Goal: Information Seeking & Learning: Check status

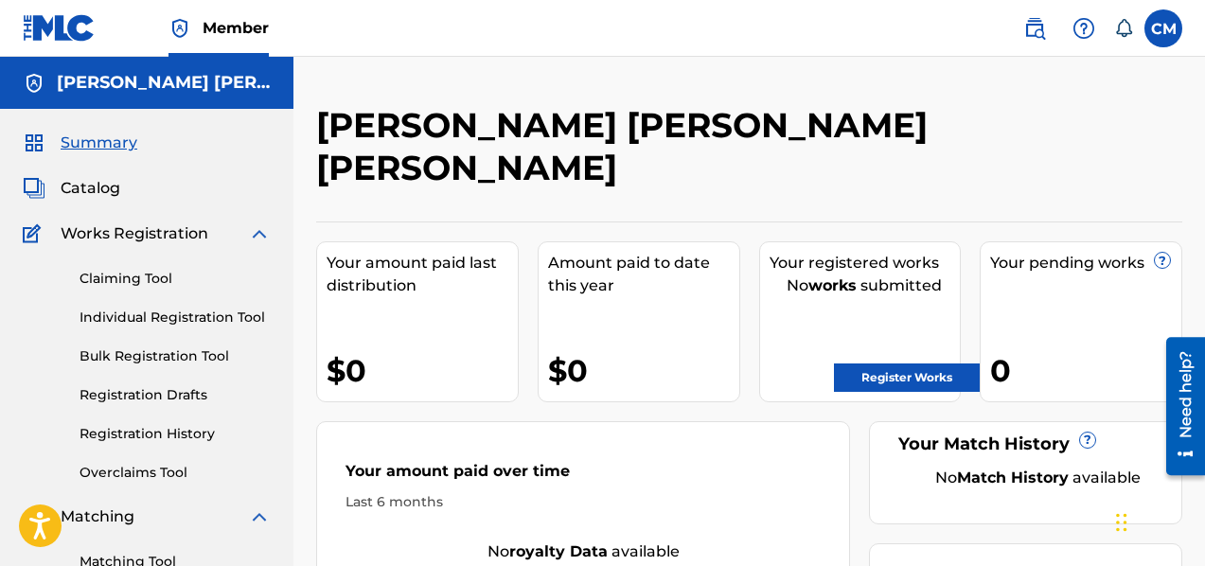
click at [155, 556] on link "Matching Tool" at bounding box center [174, 562] width 191 height 20
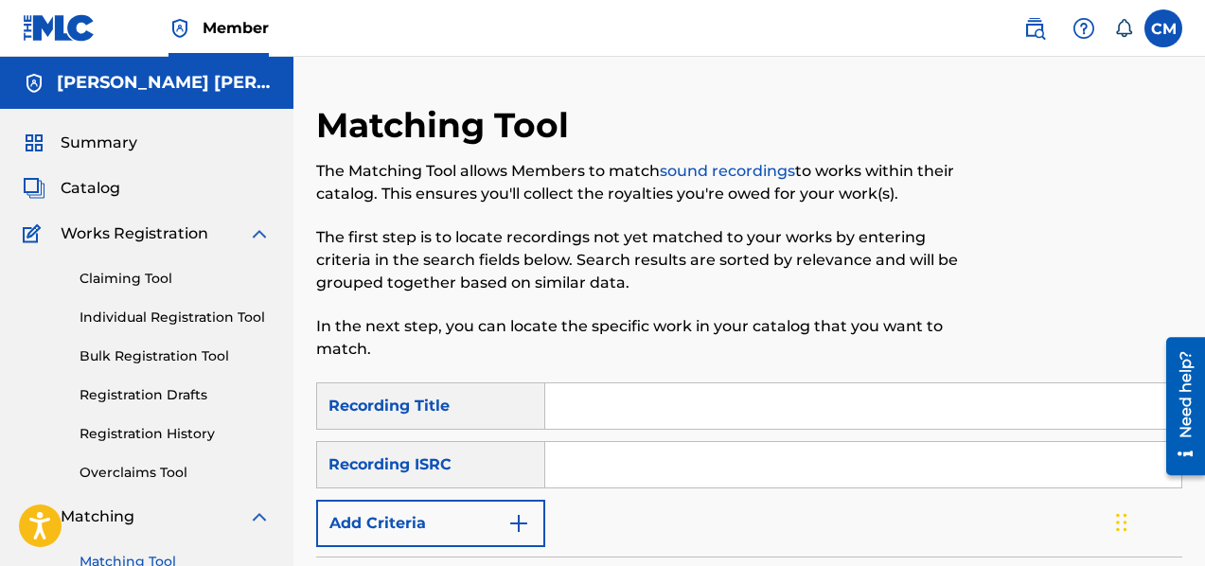
click at [598, 408] on input "Search Form" at bounding box center [863, 405] width 636 height 45
click at [523, 520] on img "Search Form" at bounding box center [518, 523] width 23 height 23
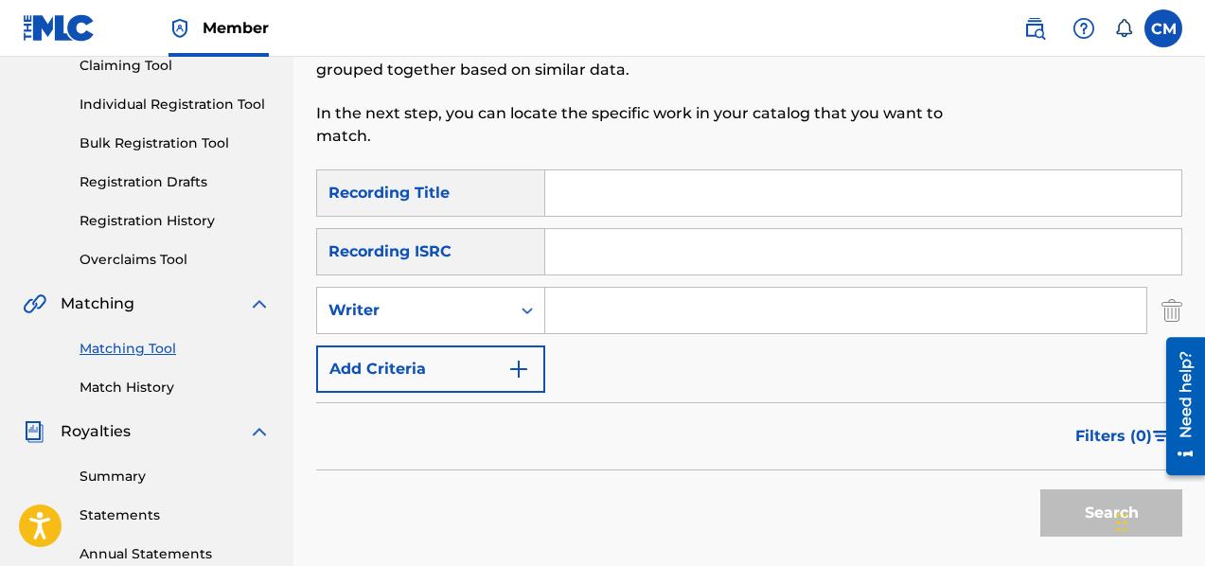
scroll to position [224, 0]
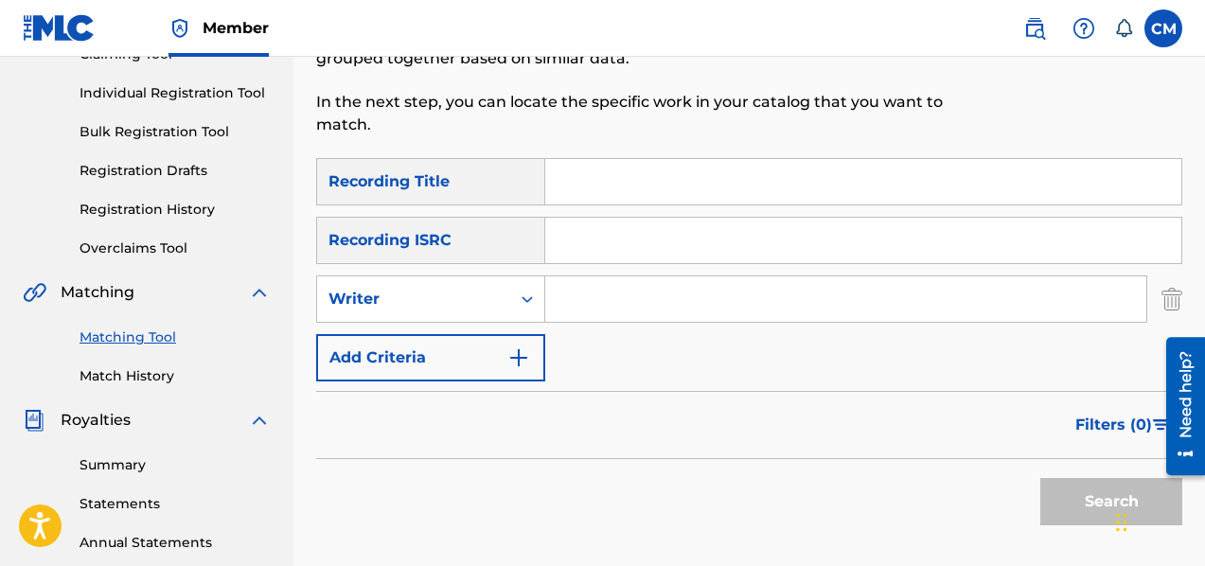
click at [1177, 294] on img "Search Form" at bounding box center [1171, 298] width 21 height 47
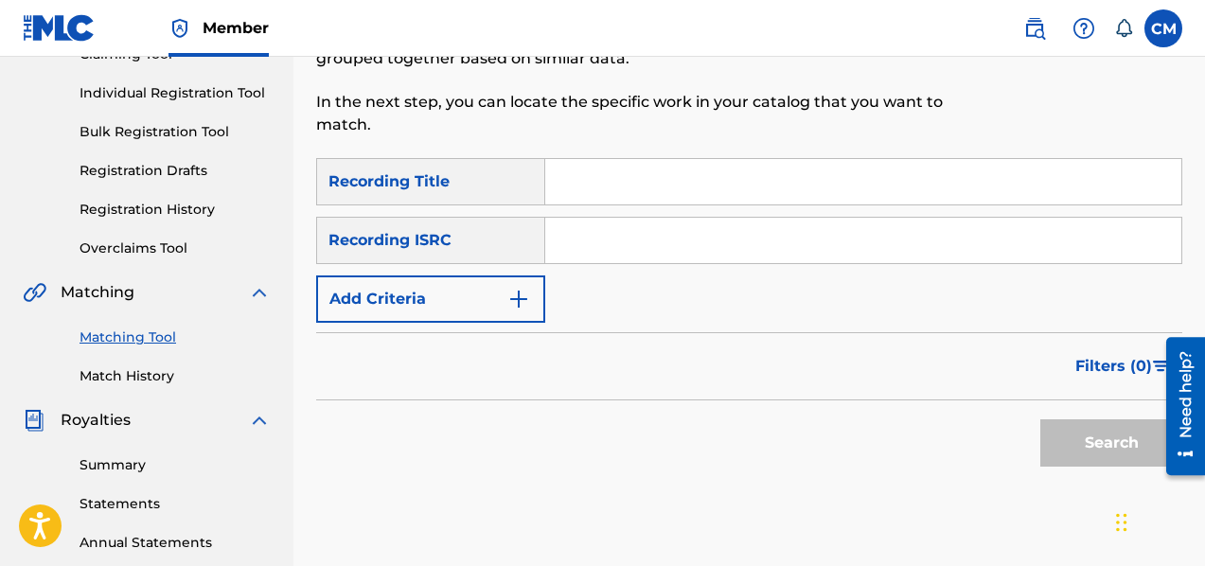
click at [668, 196] on input "Search Form" at bounding box center [863, 181] width 636 height 45
type input "African Voices"
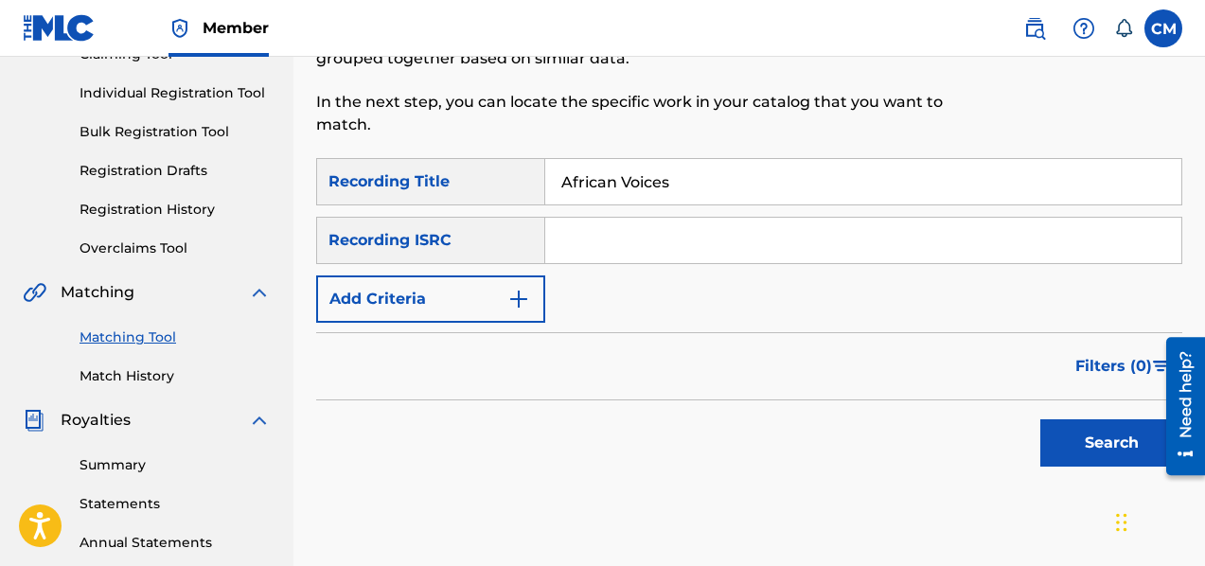
click at [622, 243] on input "Search Form" at bounding box center [863, 240] width 636 height 45
type input "QZWFH2503727"
click at [1074, 452] on button "Search" at bounding box center [1111, 442] width 142 height 47
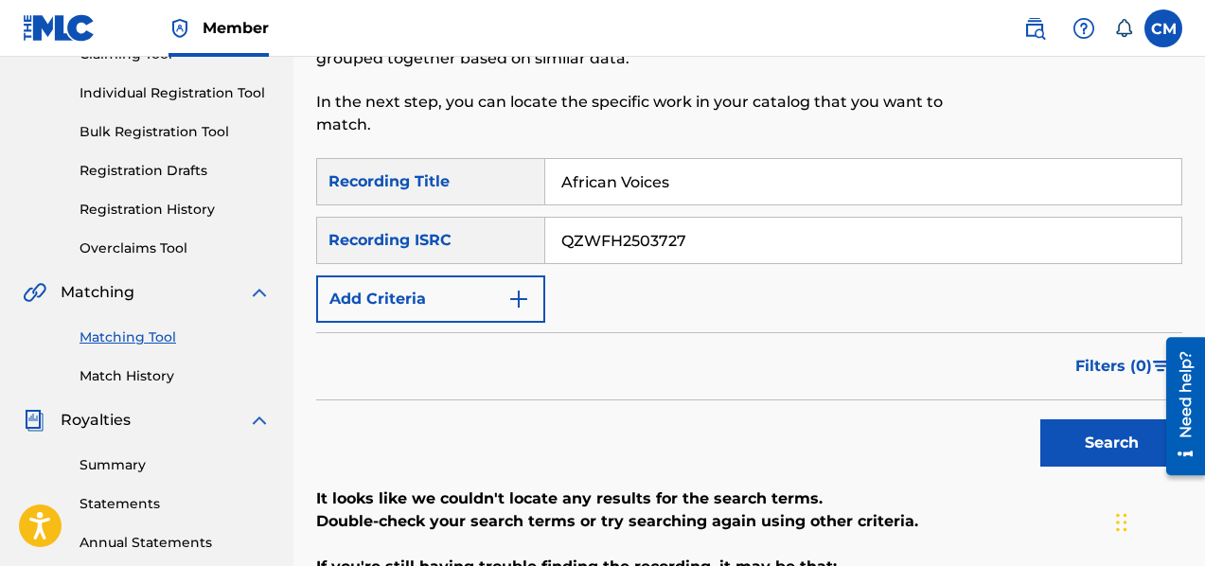
click at [697, 185] on input "African Voices" at bounding box center [863, 181] width 636 height 45
type input "A"
click at [1074, 434] on button "Search" at bounding box center [1111, 442] width 142 height 47
click at [154, 380] on link "Match History" at bounding box center [174, 376] width 191 height 20
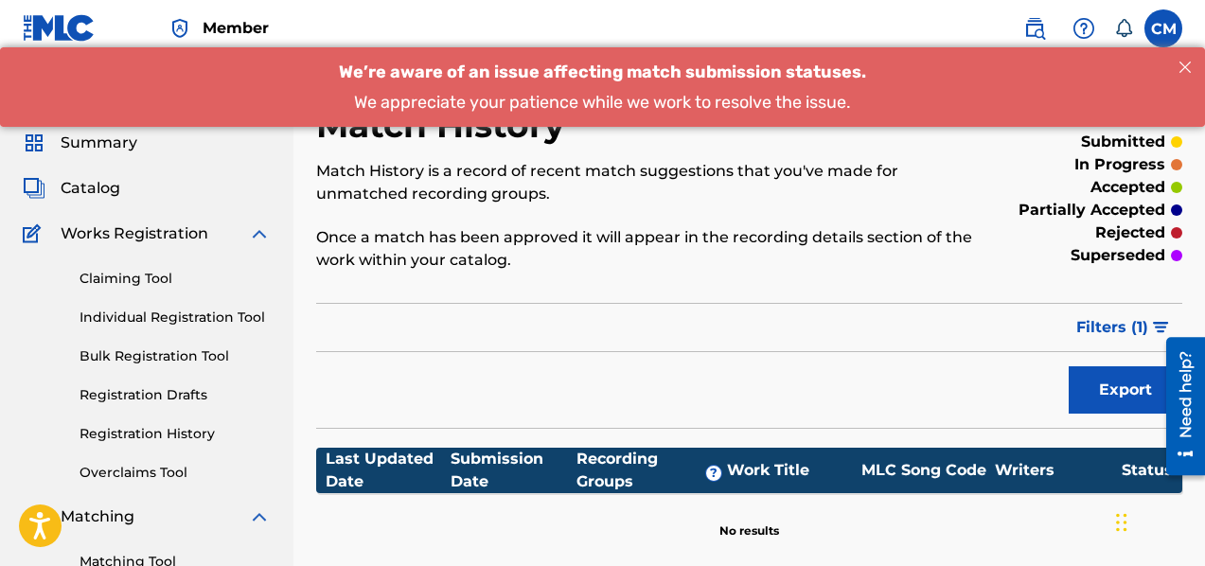
click at [168, 432] on link "Registration History" at bounding box center [174, 434] width 191 height 20
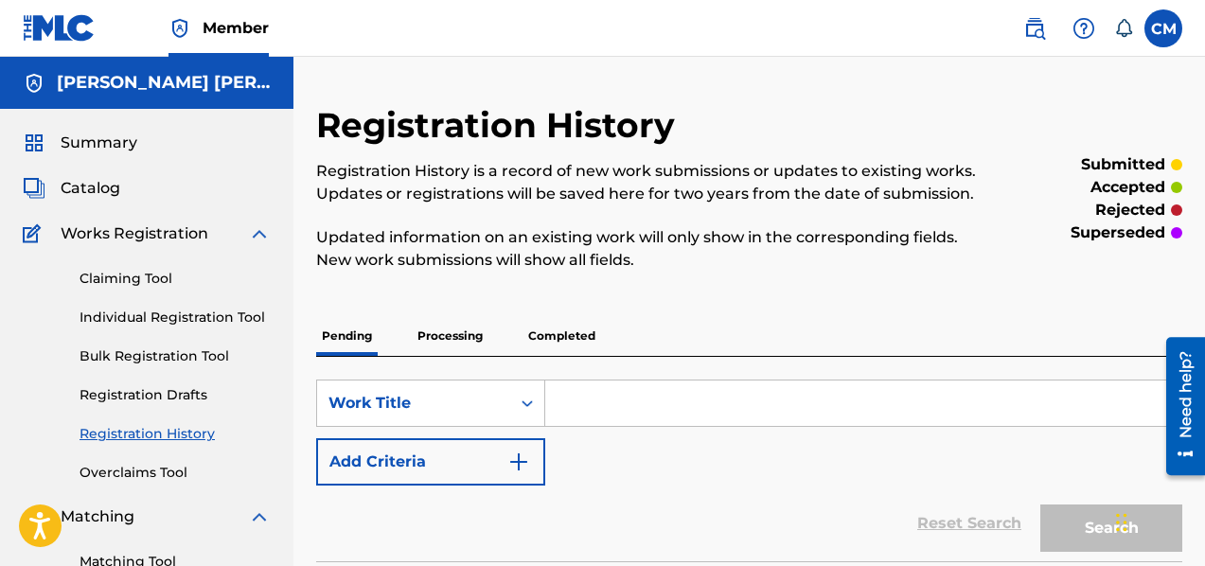
click at [570, 331] on p "Completed" at bounding box center [561, 336] width 79 height 40
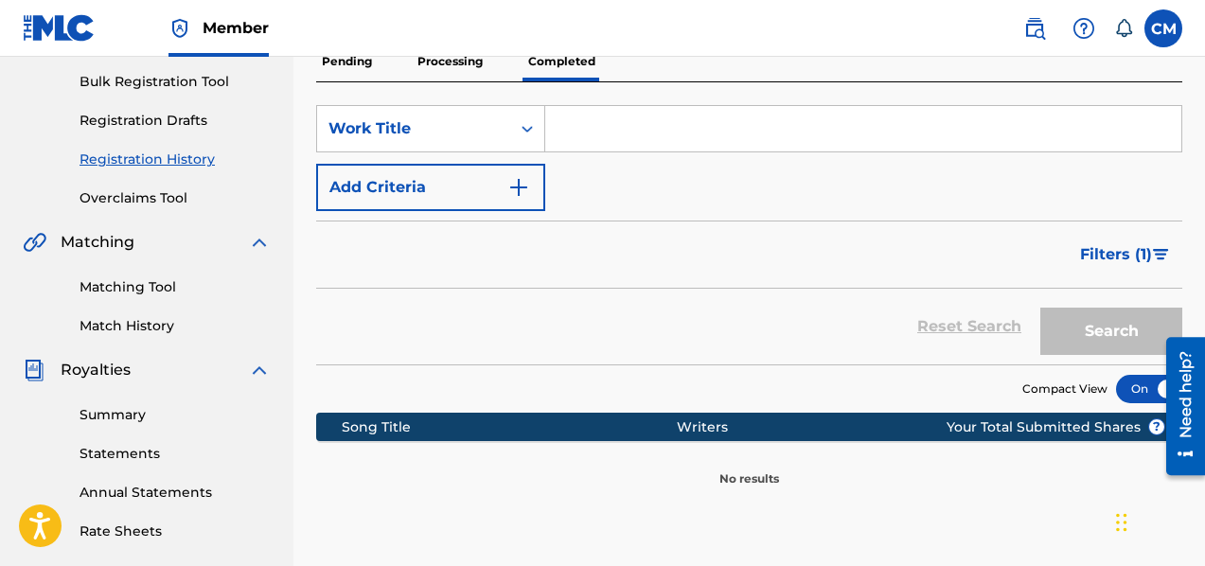
scroll to position [304, 0]
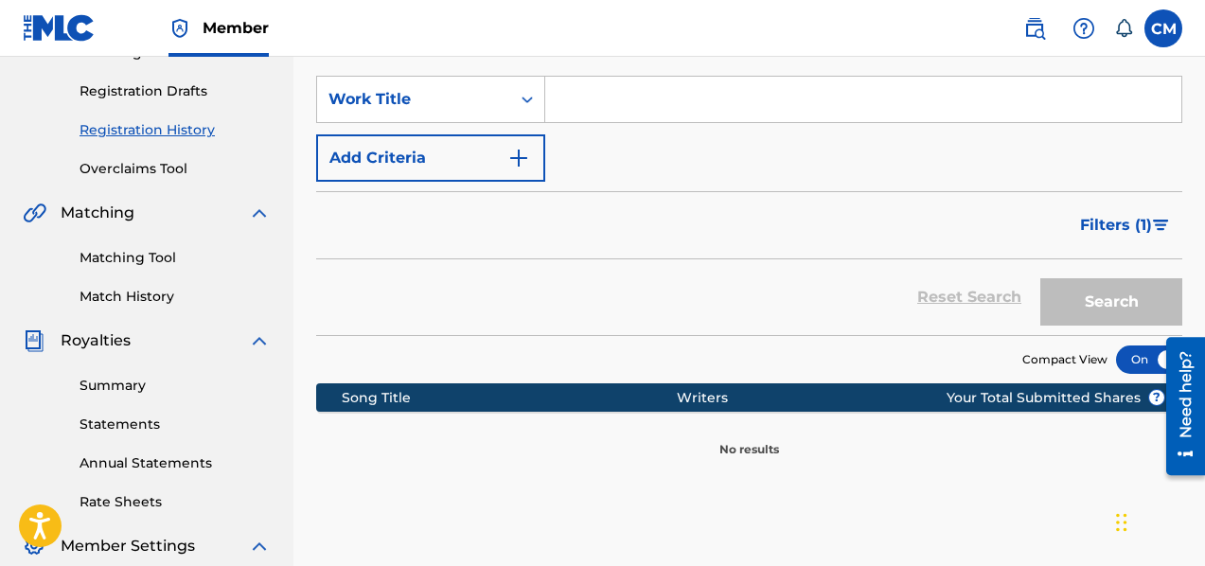
click at [593, 87] on input "Search Form" at bounding box center [863, 99] width 636 height 45
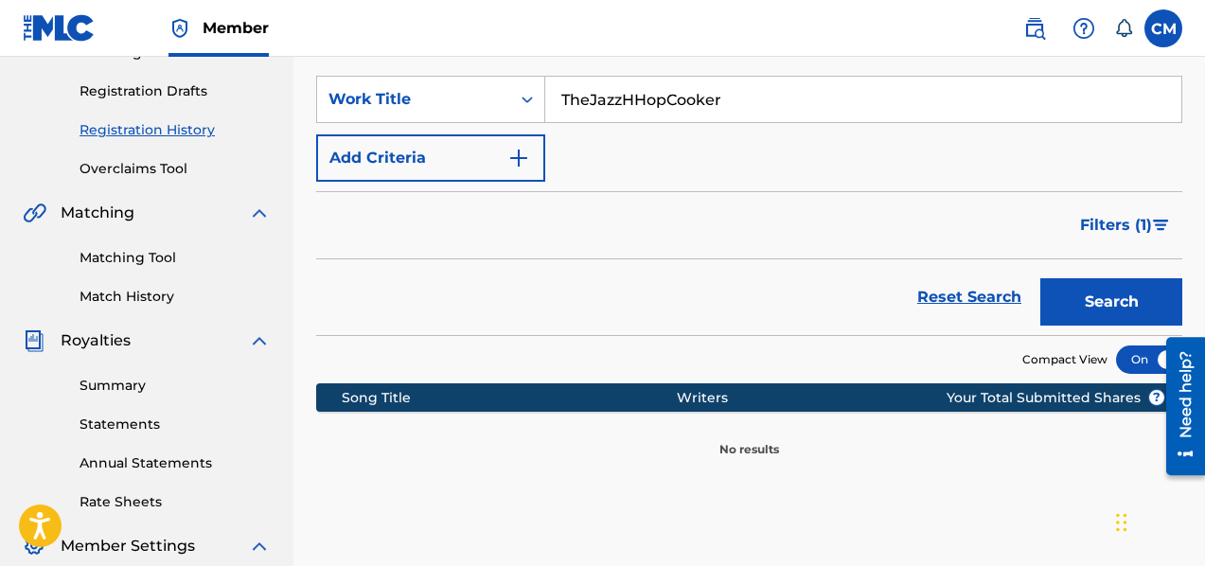
click at [1099, 298] on button "Search" at bounding box center [1111, 301] width 142 height 47
click at [741, 104] on input "TheJazzHHopCooker" at bounding box center [863, 99] width 636 height 45
type input "T"
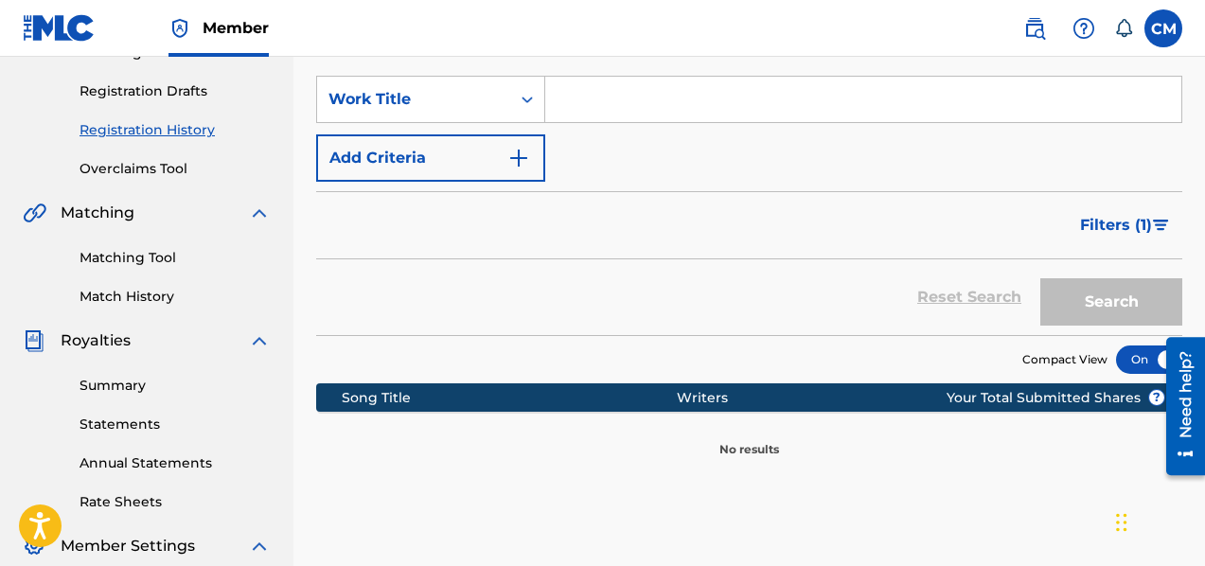
click at [578, 106] on input "Search Form" at bounding box center [863, 99] width 636 height 45
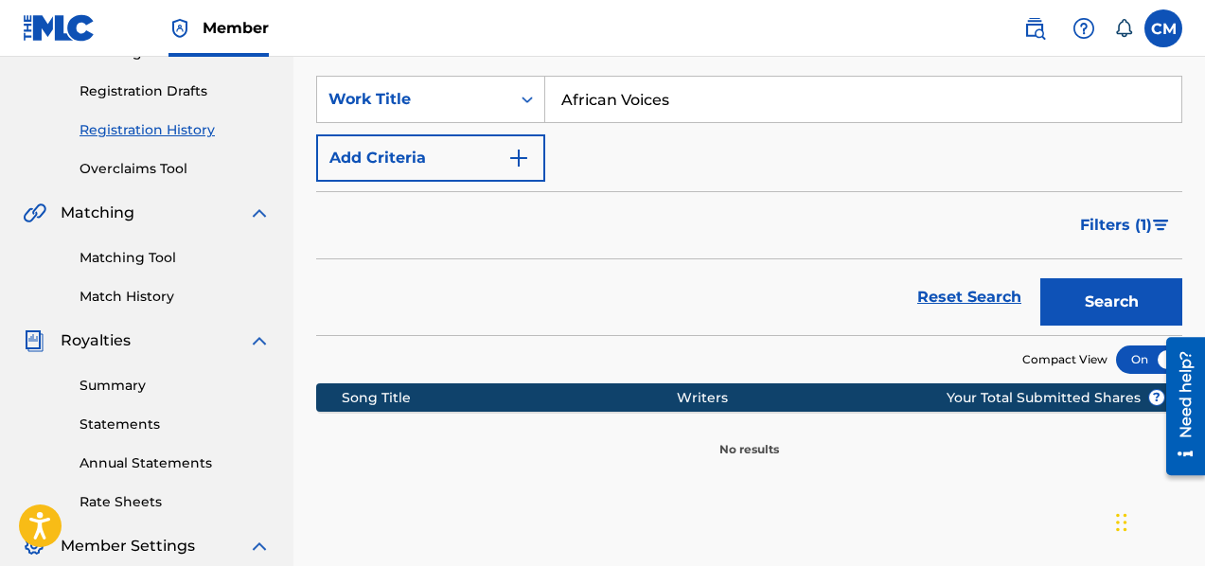
click at [1114, 319] on button "Search" at bounding box center [1111, 301] width 142 height 47
click at [522, 154] on img "Search Form" at bounding box center [518, 158] width 23 height 23
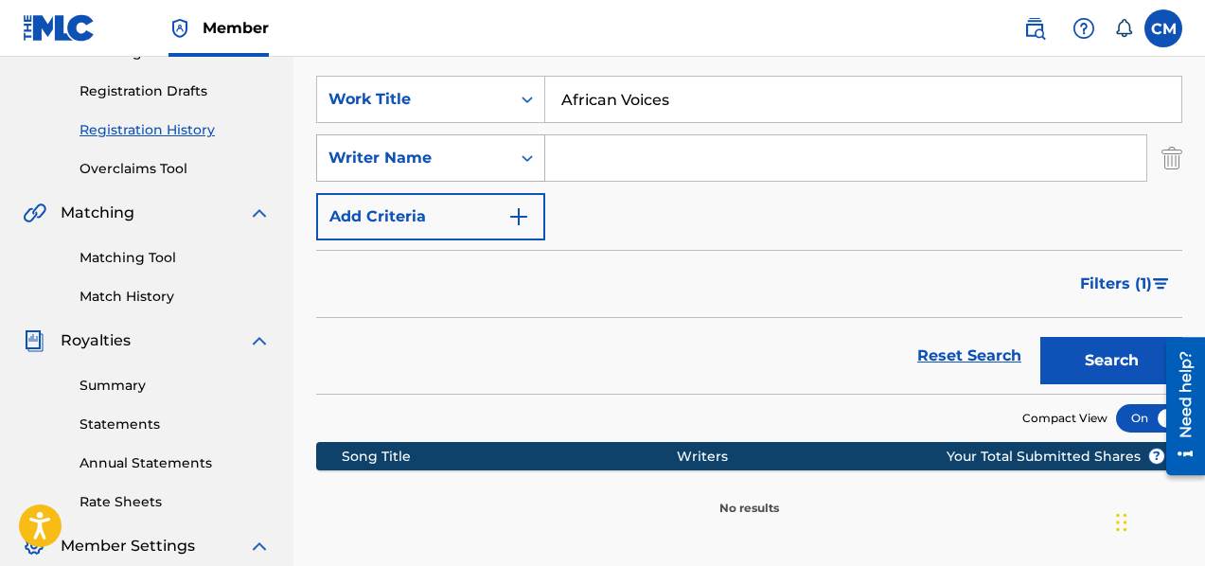
click at [516, 154] on div "Search Form" at bounding box center [527, 158] width 34 height 34
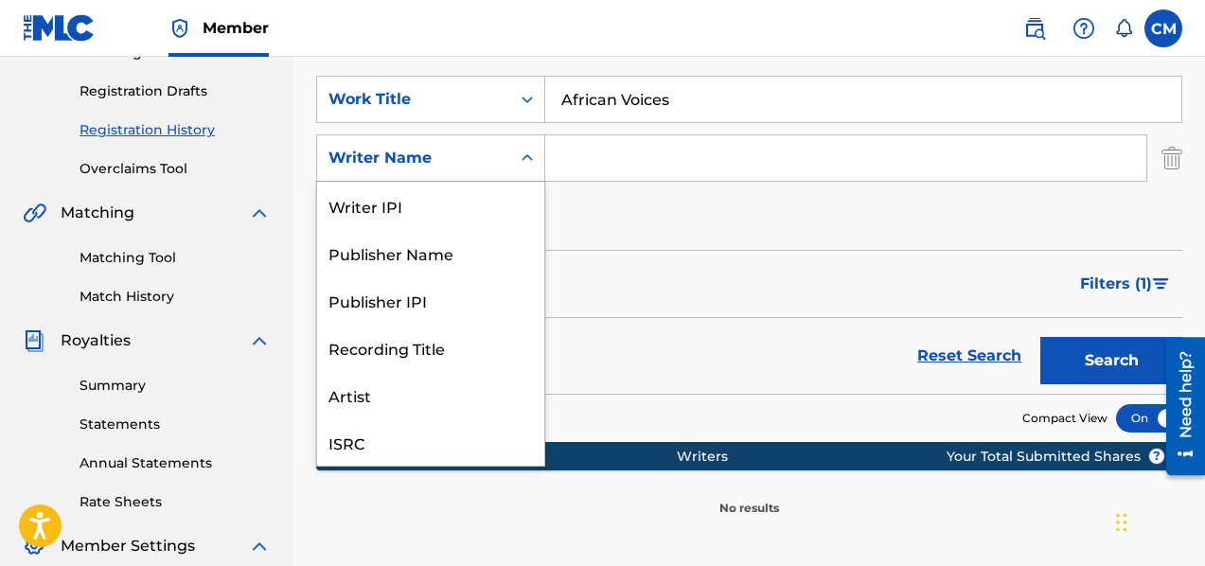
scroll to position [47, 0]
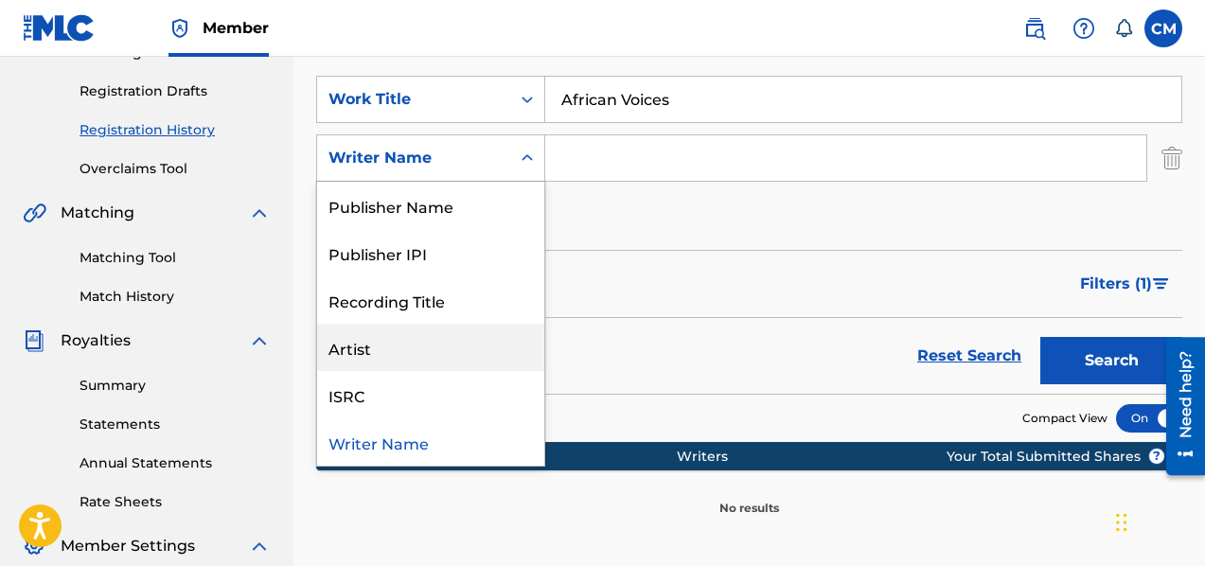
click at [424, 355] on div "Artist" at bounding box center [430, 347] width 227 height 47
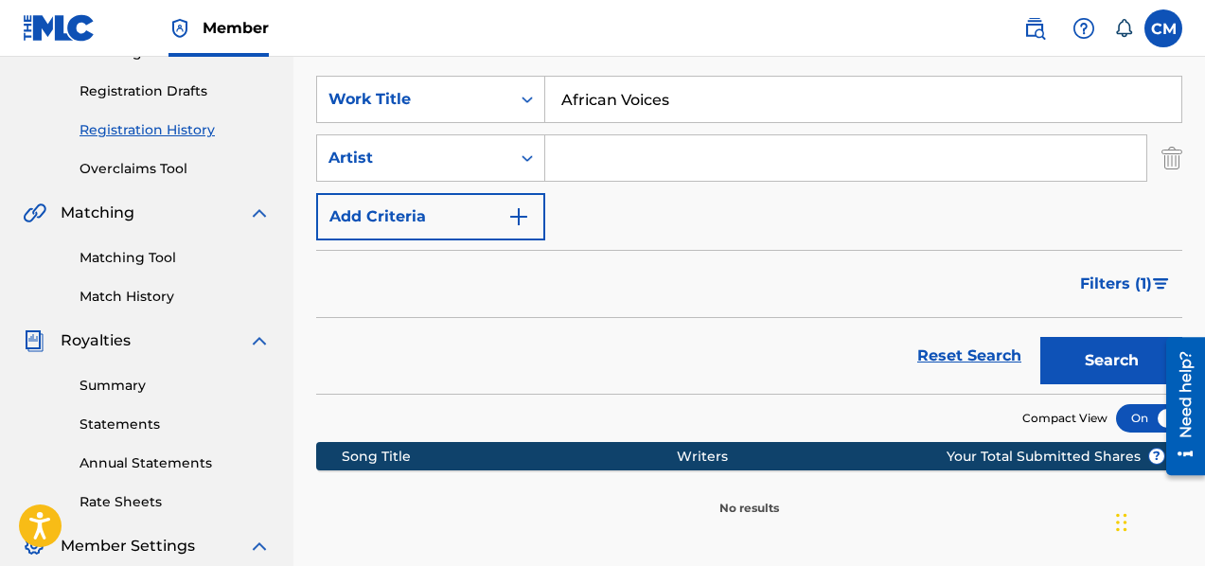
click at [704, 103] on input "African Voices" at bounding box center [863, 99] width 636 height 45
type input "A"
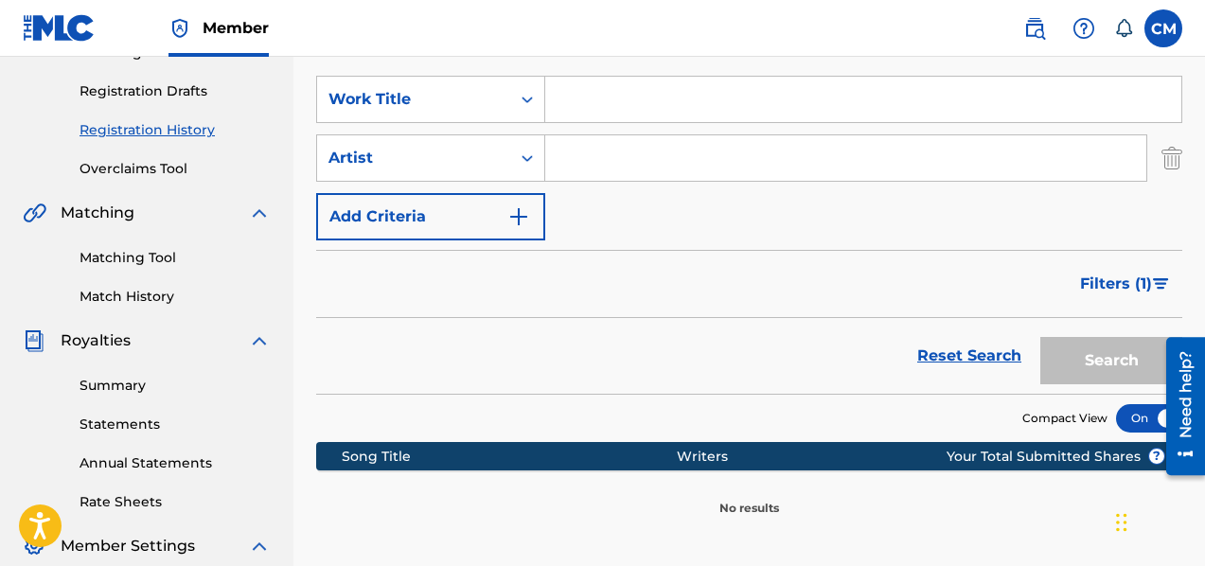
click at [630, 181] on div "Search Form" at bounding box center [846, 157] width 602 height 47
click at [640, 165] on input "Search Form" at bounding box center [845, 157] width 601 height 45
click at [648, 158] on input "Search Form" at bounding box center [845, 157] width 601 height 45
type input "TheJazzHhopCooker"
click at [685, 335] on div "Reset Search Search" at bounding box center [749, 356] width 866 height 76
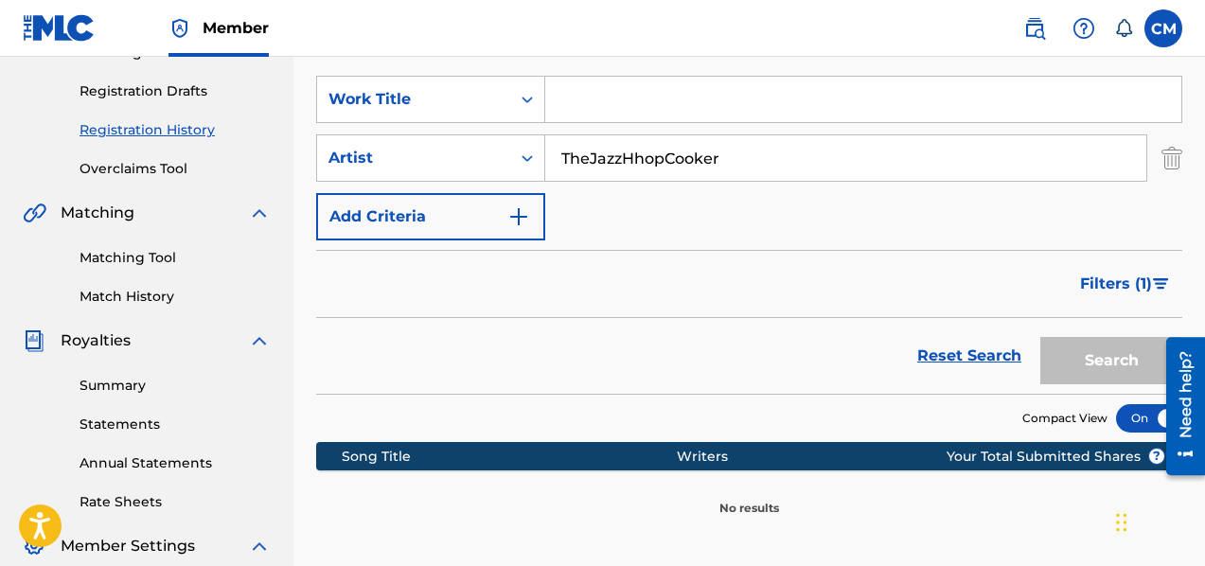
click at [1083, 360] on div "Search" at bounding box center [1106, 356] width 151 height 76
click at [680, 97] on input "Search Form" at bounding box center [863, 99] width 636 height 45
type input "African Voices"
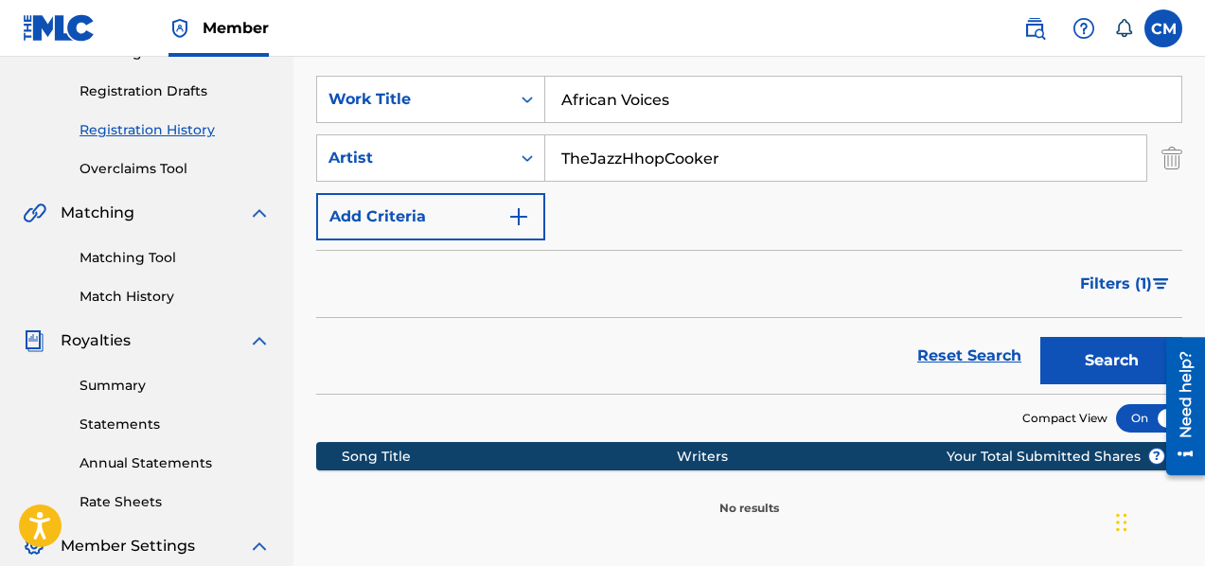
click at [1113, 362] on button "Search" at bounding box center [1111, 360] width 142 height 47
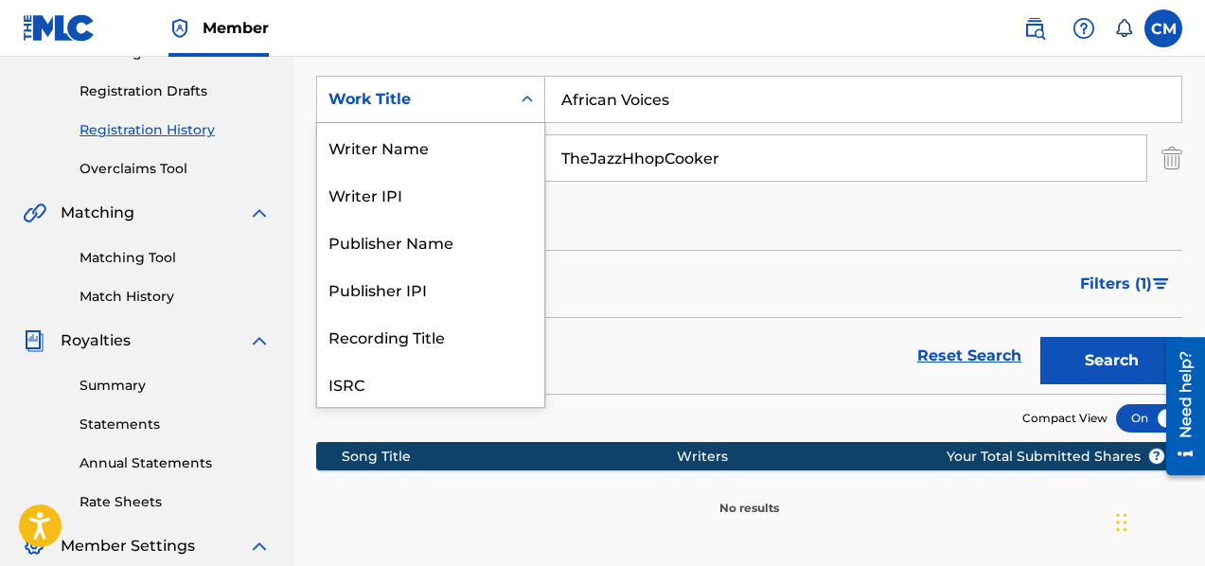
click at [521, 108] on icon "Search Form" at bounding box center [527, 99] width 19 height 19
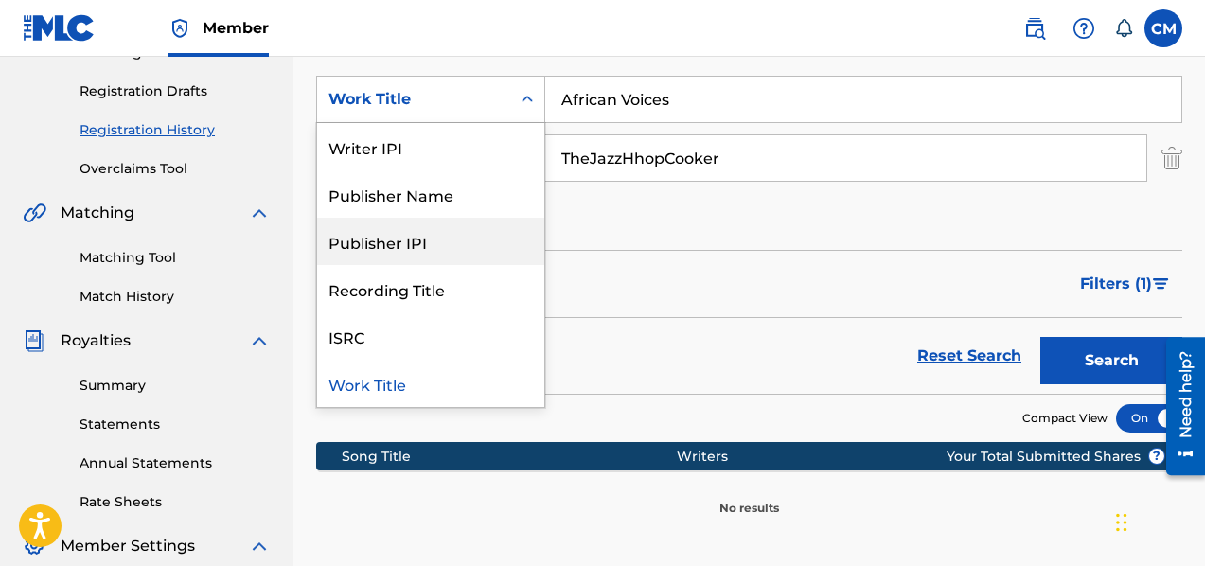
click at [449, 242] on div "Publisher IPI" at bounding box center [430, 241] width 227 height 47
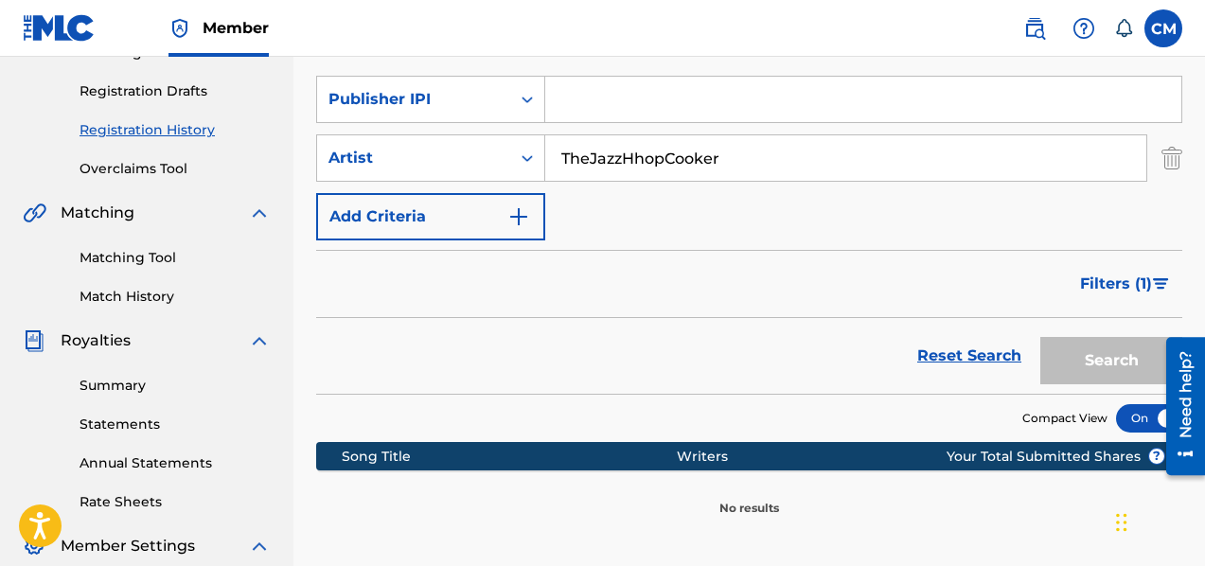
click at [751, 159] on input "TheJazzHhopCooker" at bounding box center [845, 157] width 601 height 45
type input "T"
click at [537, 101] on div "Search Form" at bounding box center [527, 99] width 34 height 34
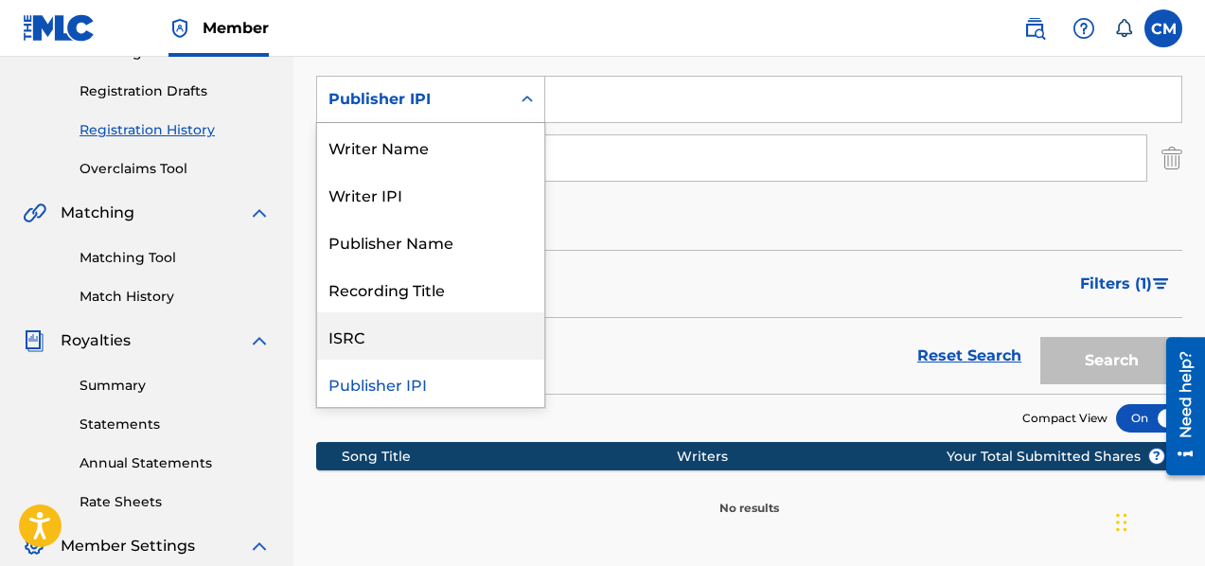
click at [405, 344] on div "ISRC" at bounding box center [430, 335] width 227 height 47
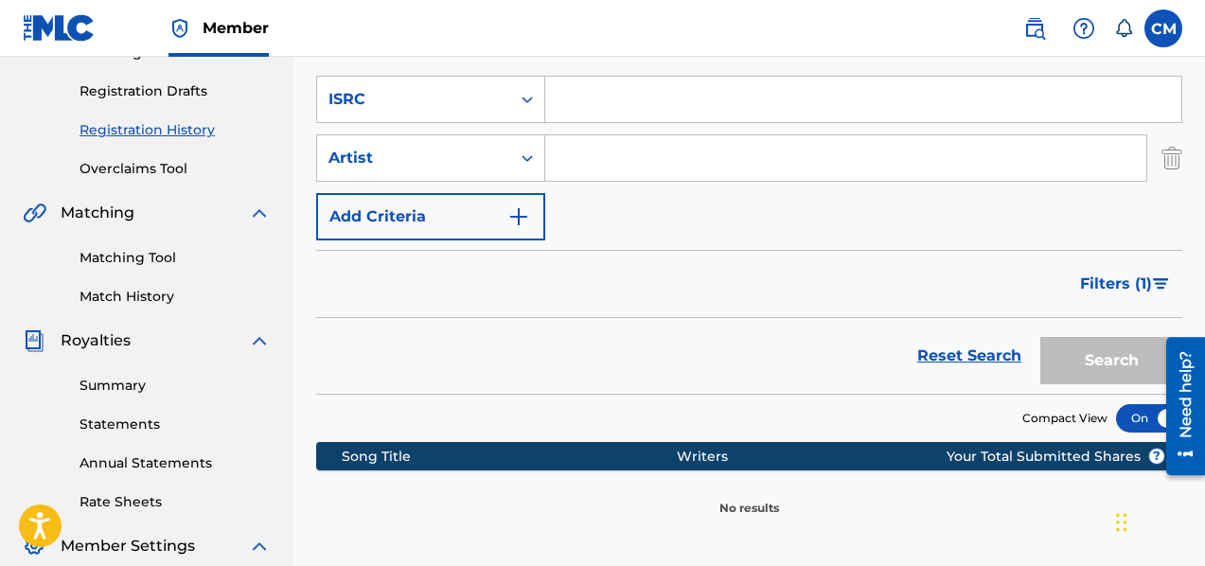
click at [604, 79] on input "Search Form" at bounding box center [863, 99] width 636 height 45
type input "QZWFH2503727"
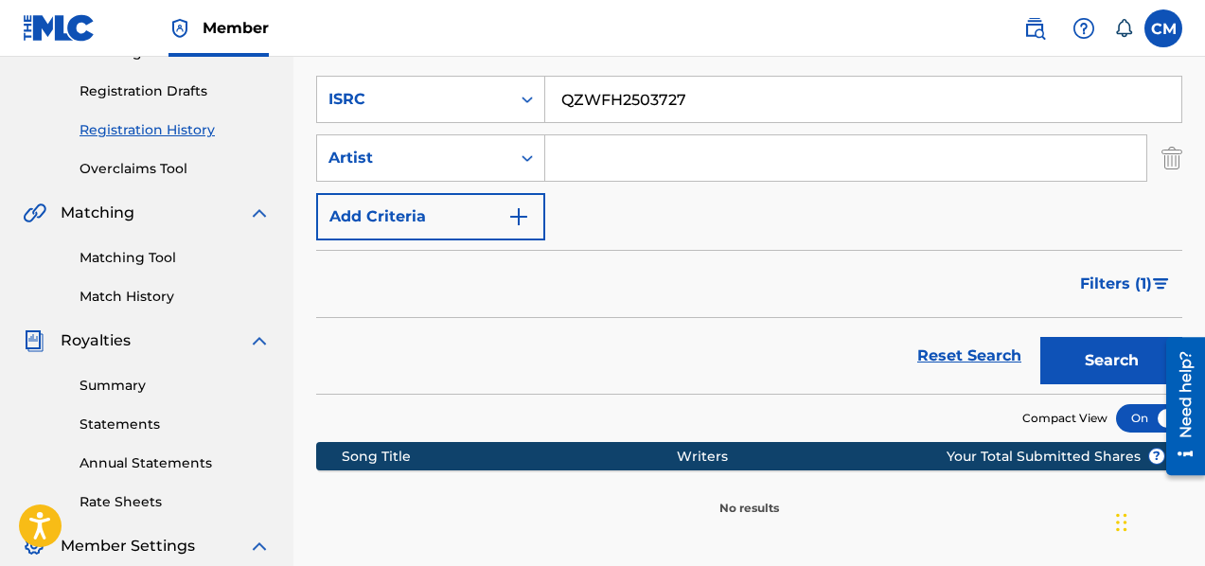
click at [1118, 372] on button "Search" at bounding box center [1111, 360] width 142 height 47
click at [135, 398] on div "Summary Statements Annual Statements Rate Sheets" at bounding box center [147, 432] width 248 height 160
click at [139, 387] on link "Summary" at bounding box center [174, 386] width 191 height 20
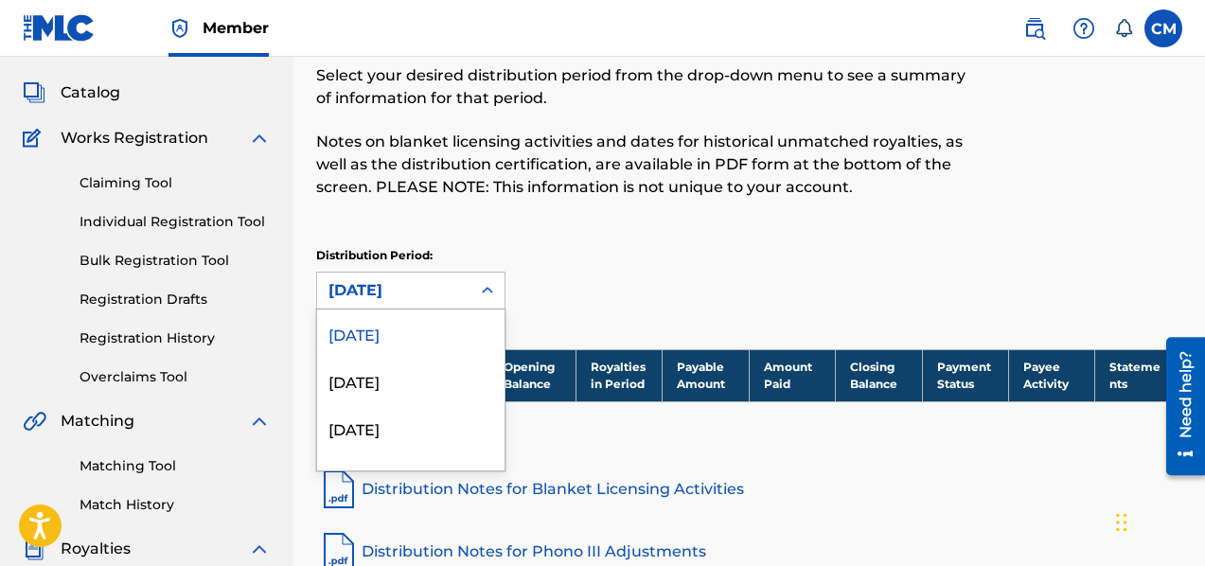
click at [467, 309] on div "54 results available. Use Up and Down to choose options, press Enter to select …" at bounding box center [410, 291] width 189 height 38
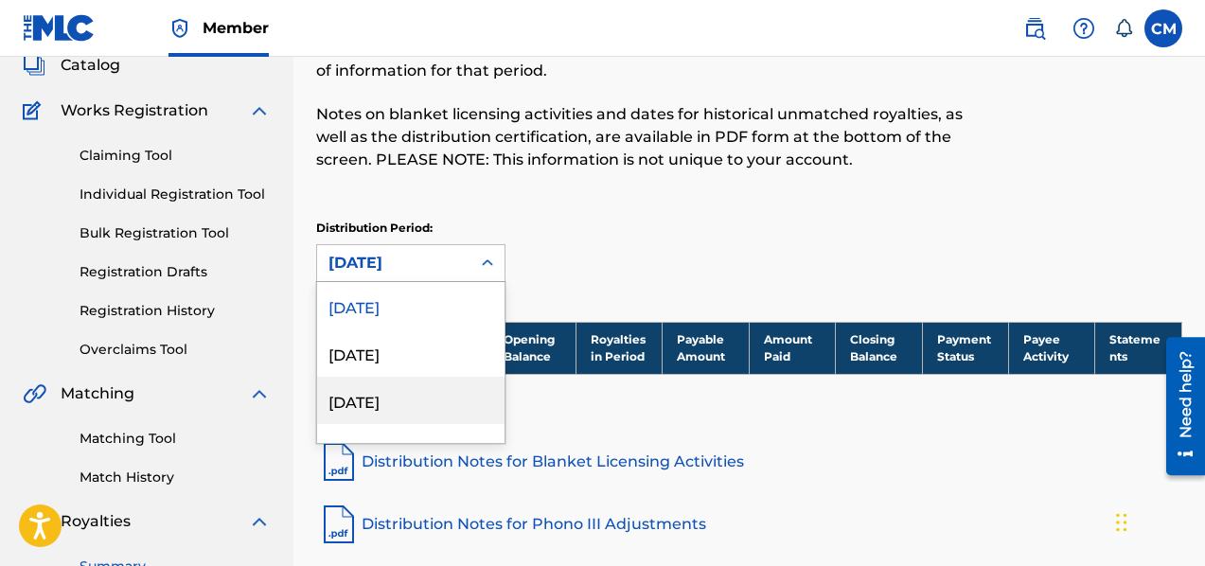
scroll to position [124, 0]
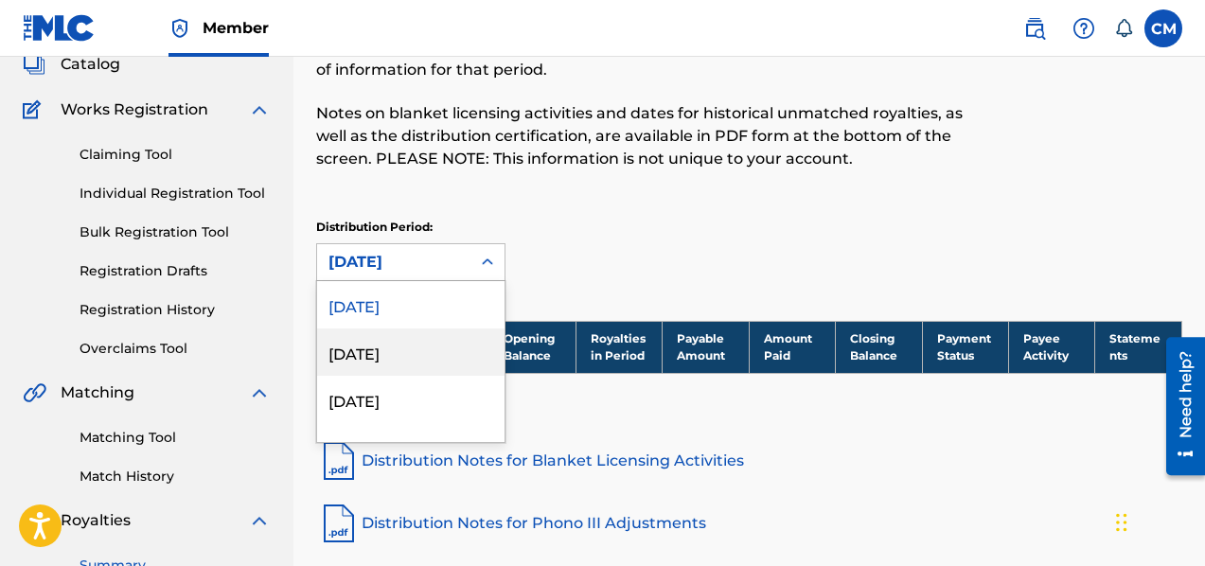
click at [458, 349] on div "[DATE]" at bounding box center [410, 351] width 187 height 47
